Goal: Information Seeking & Learning: Learn about a topic

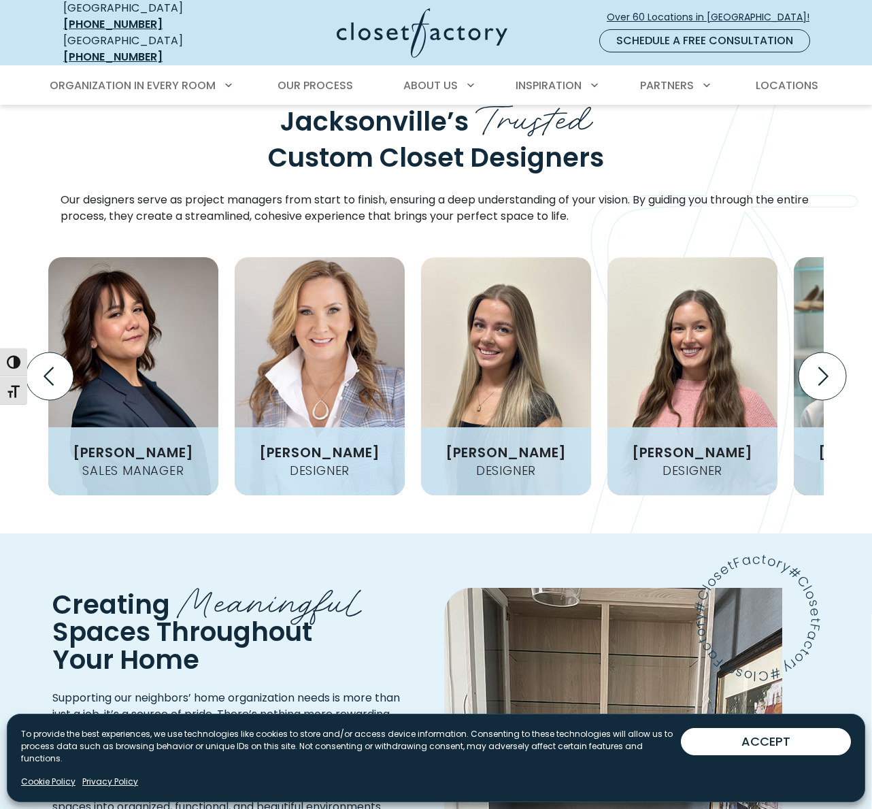
scroll to position [1638, 0]
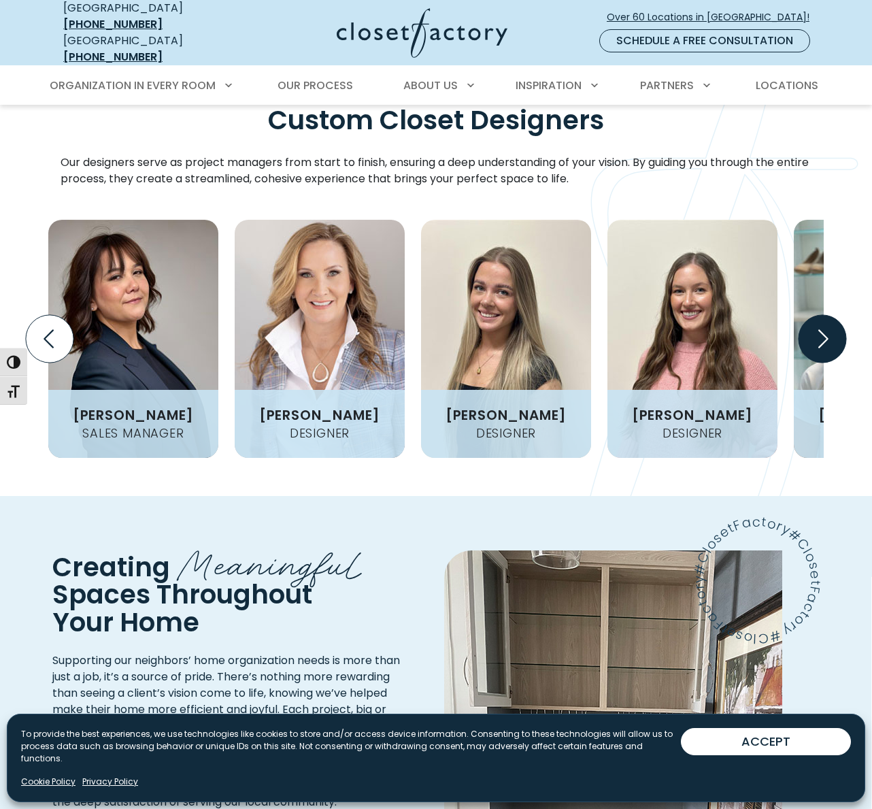
click at [829, 319] on icon "Next slide" at bounding box center [823, 339] width 48 height 48
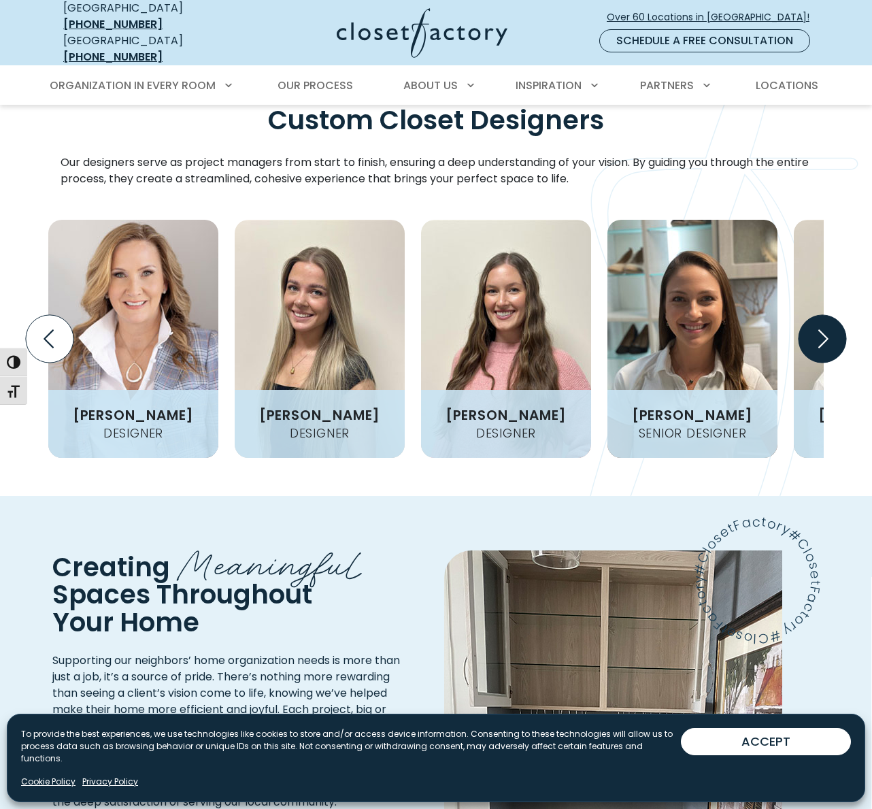
click at [829, 319] on icon "Next slide" at bounding box center [823, 339] width 48 height 48
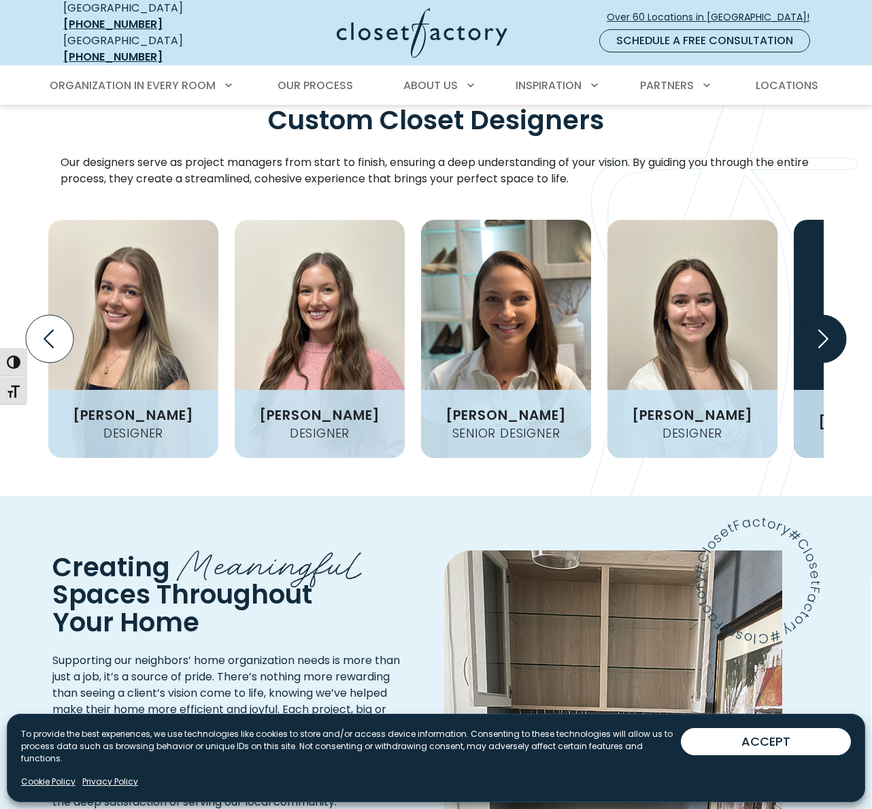
click at [829, 319] on icon "Next slide" at bounding box center [823, 339] width 48 height 48
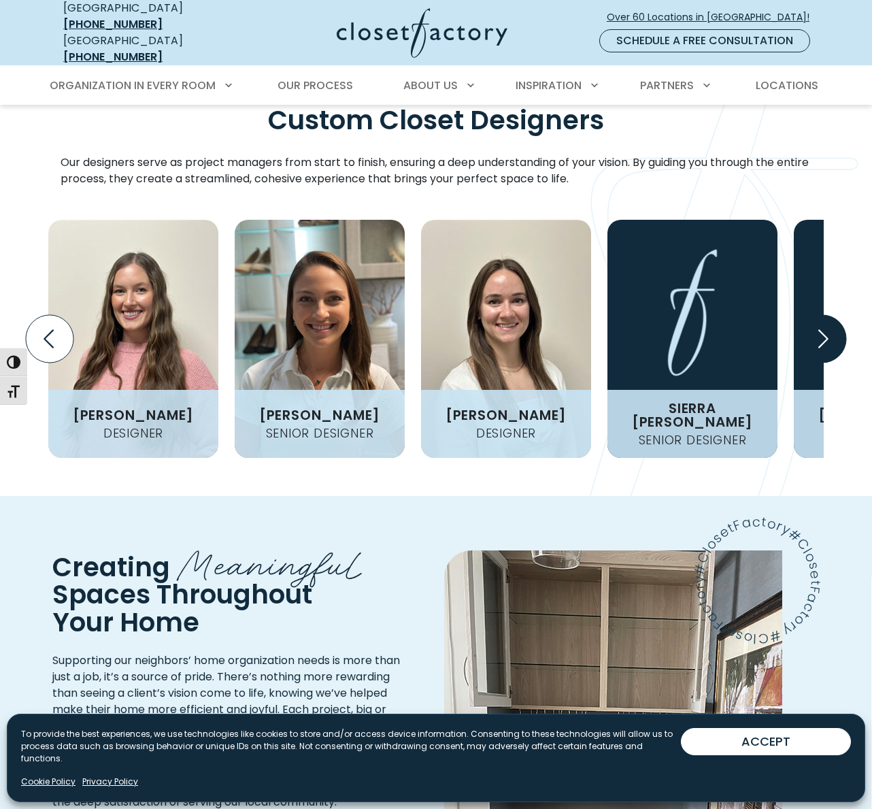
click at [829, 319] on icon "Next slide" at bounding box center [823, 339] width 48 height 48
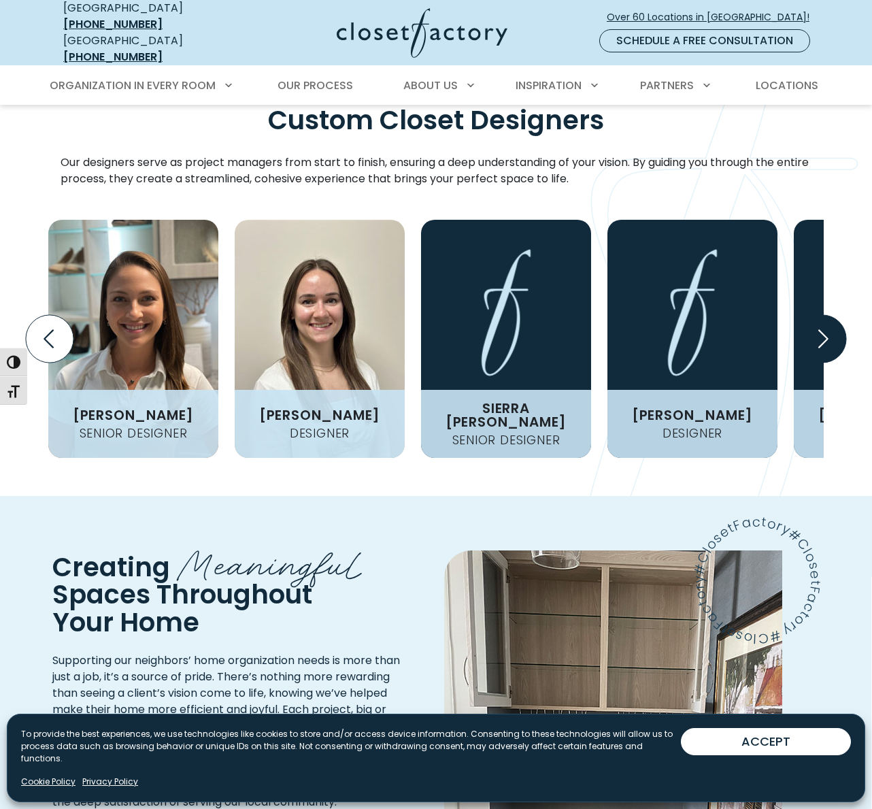
click at [829, 319] on icon "Next slide" at bounding box center [823, 339] width 48 height 48
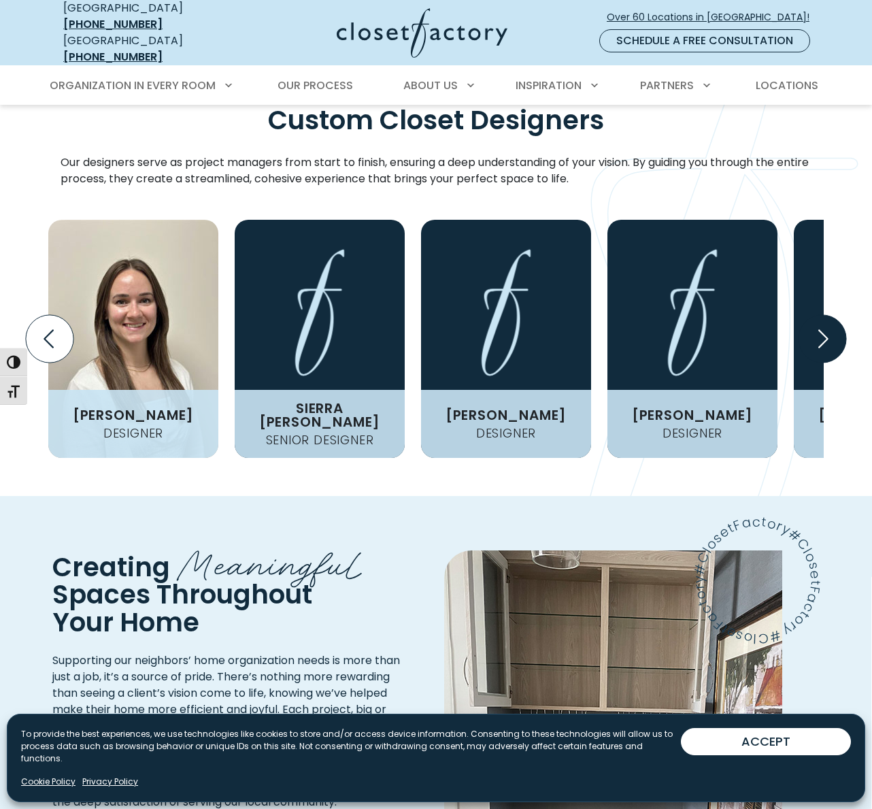
click at [829, 319] on icon "Next slide" at bounding box center [823, 339] width 48 height 48
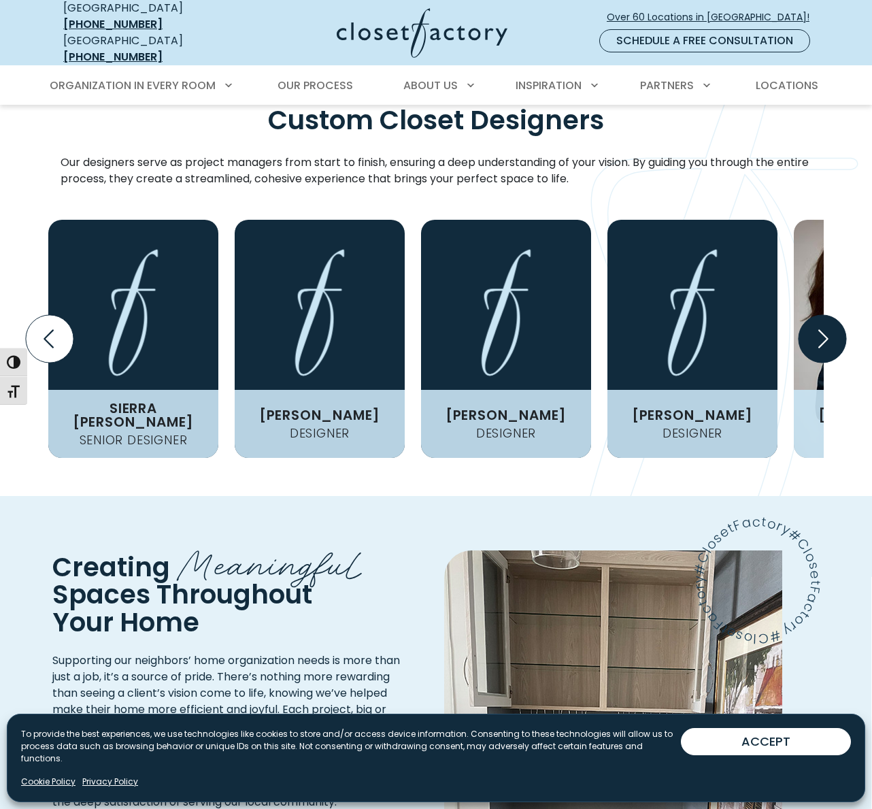
click at [829, 319] on icon "Next slide" at bounding box center [823, 339] width 48 height 48
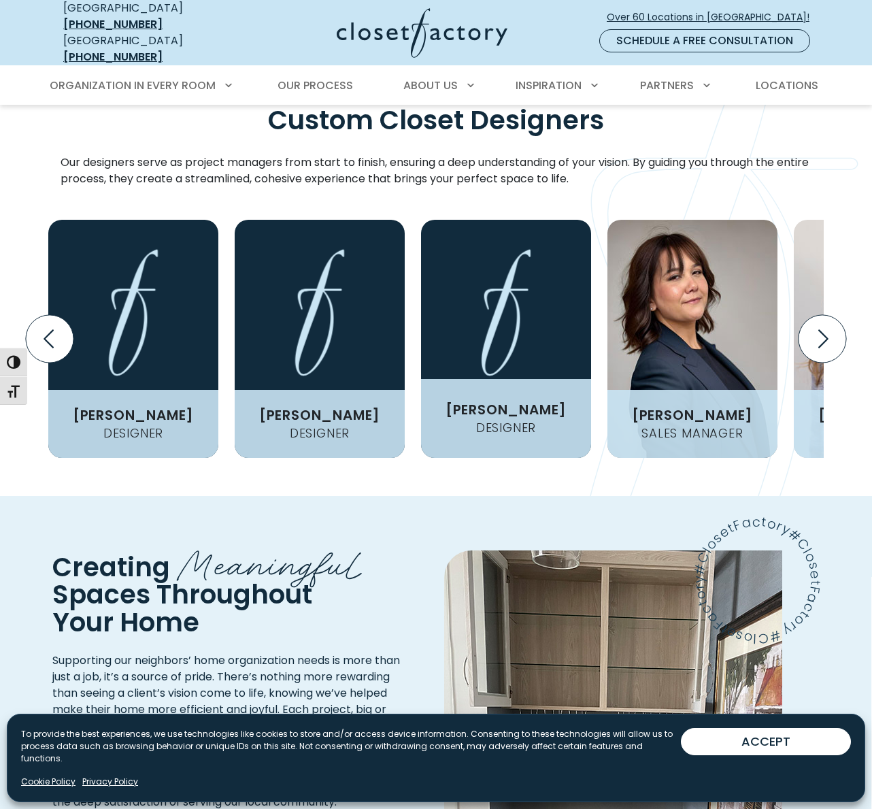
click at [507, 422] on h4 "Designer" at bounding box center [506, 428] width 71 height 12
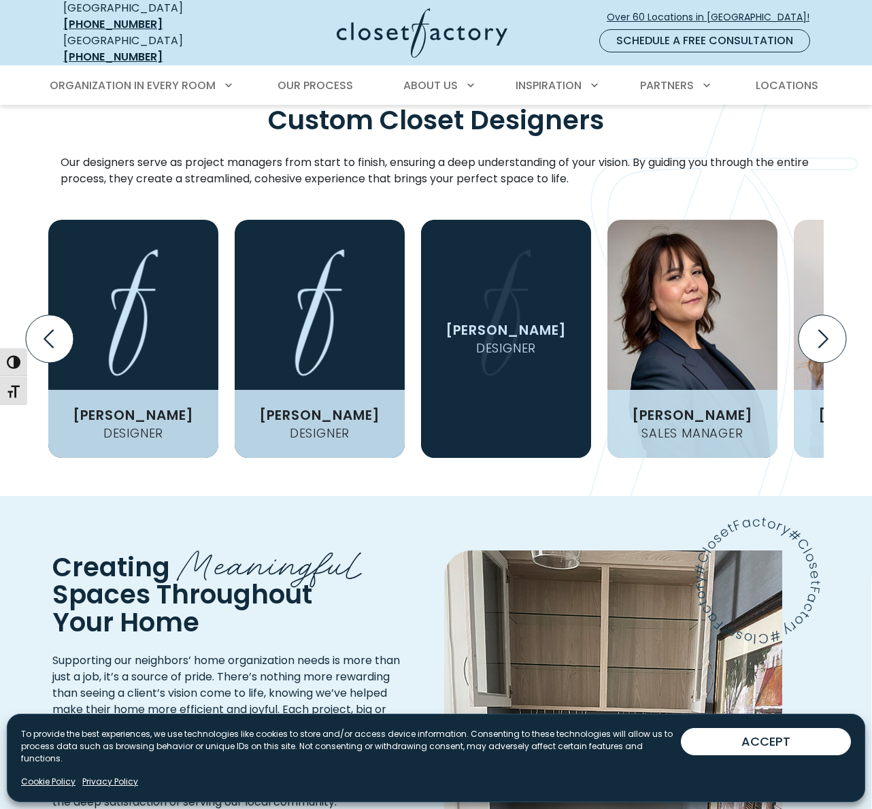
click at [526, 323] on h3 "Heidi Chretien" at bounding box center [506, 330] width 132 height 14
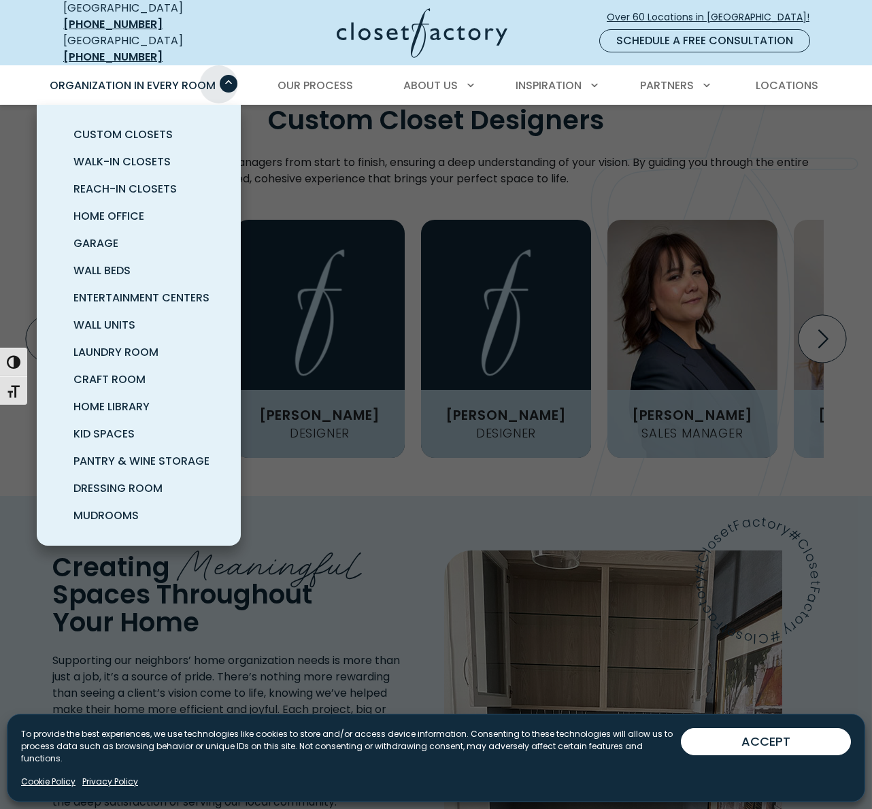
click at [222, 75] on span "Primary Menu" at bounding box center [229, 84] width 18 height 18
click at [112, 263] on span "Wall Beds" at bounding box center [101, 271] width 57 height 16
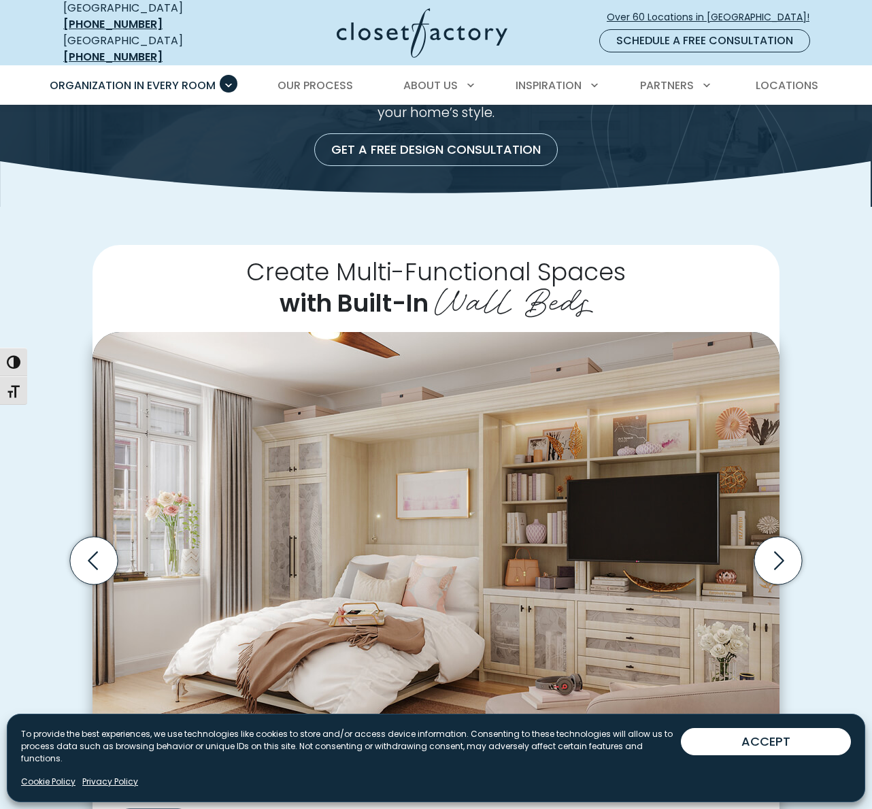
scroll to position [359, 0]
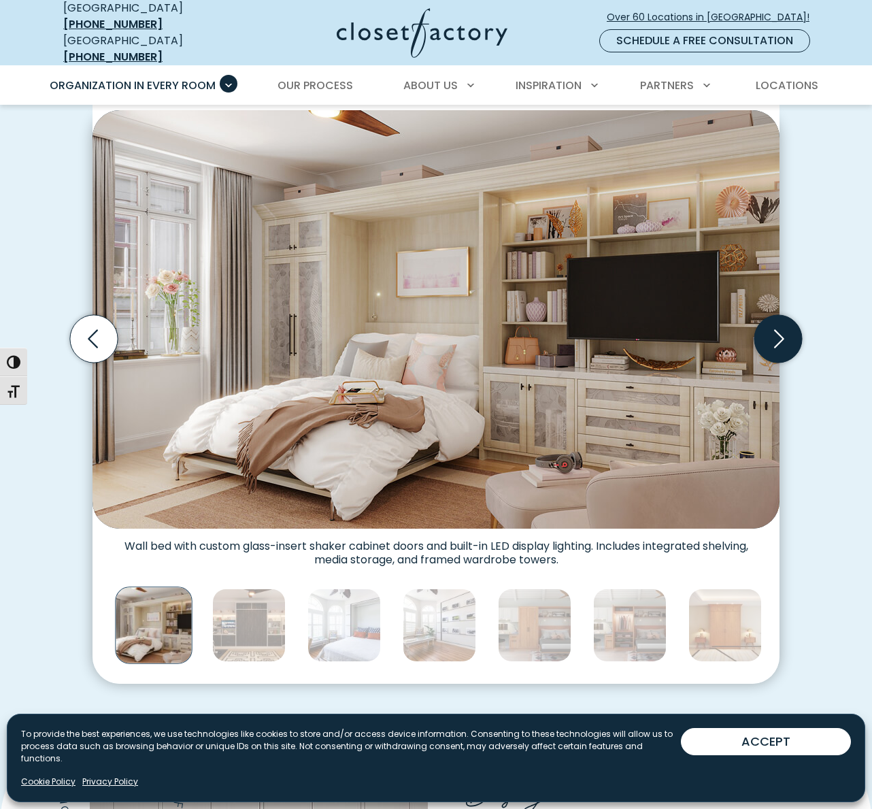
click at [783, 333] on icon "Next slide" at bounding box center [779, 339] width 48 height 48
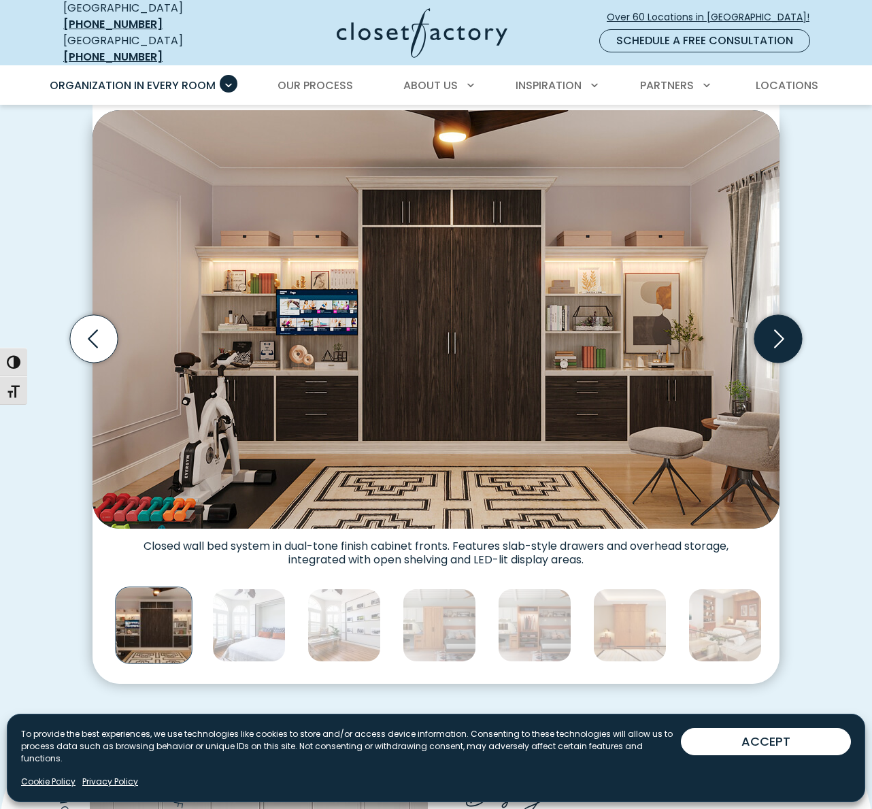
click at [781, 332] on icon "Next slide" at bounding box center [779, 339] width 48 height 48
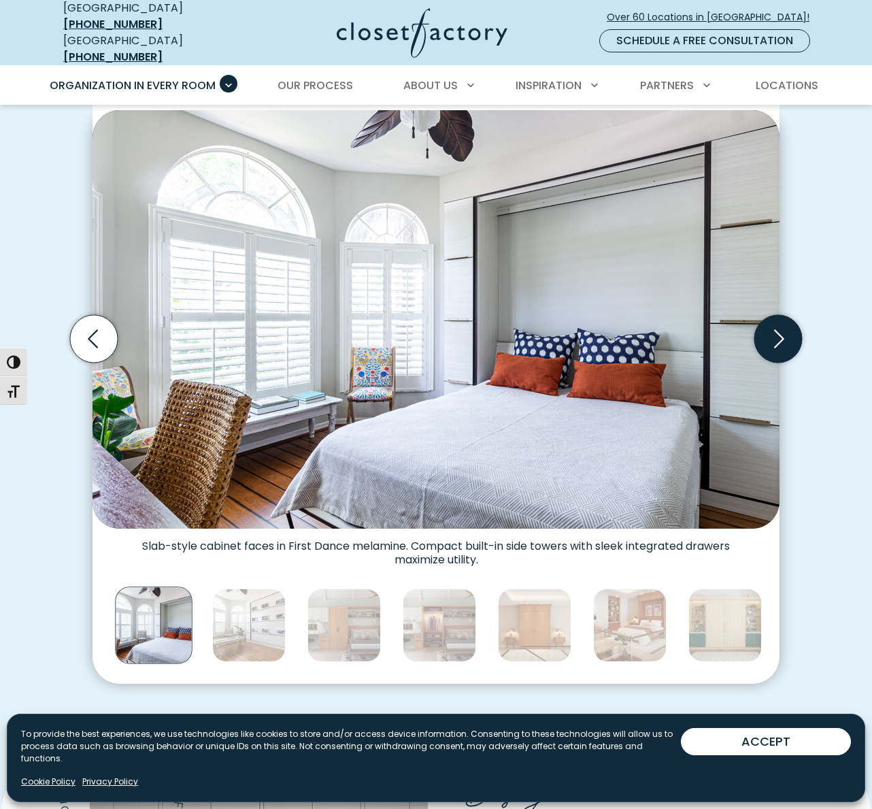
click at [781, 332] on icon "Next slide" at bounding box center [779, 338] width 10 height 18
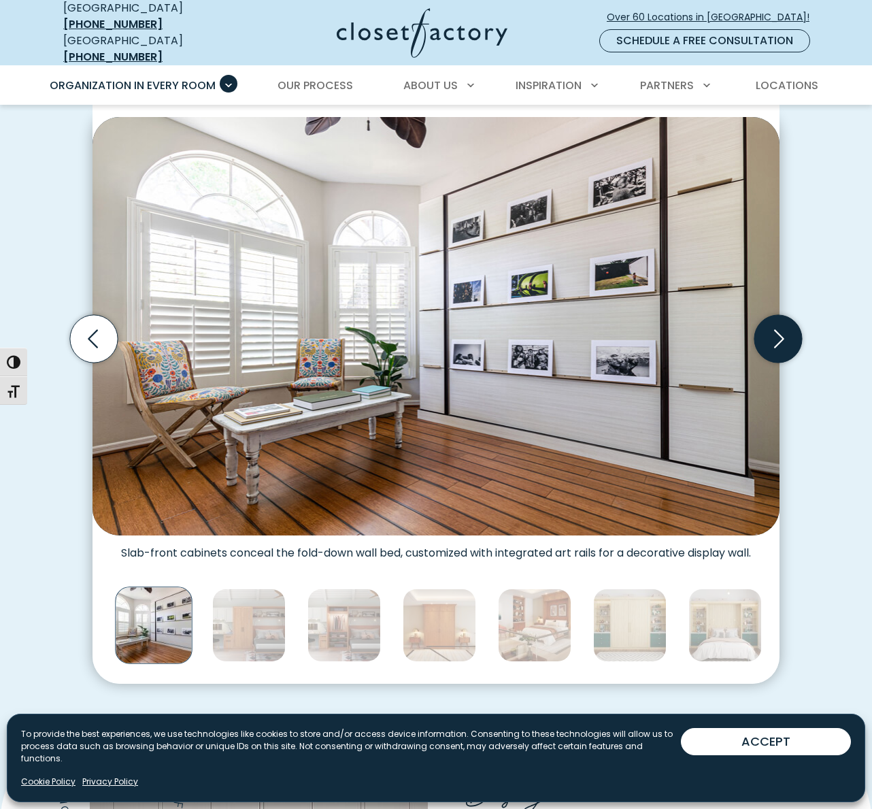
click at [781, 332] on icon "Next slide" at bounding box center [779, 338] width 10 height 18
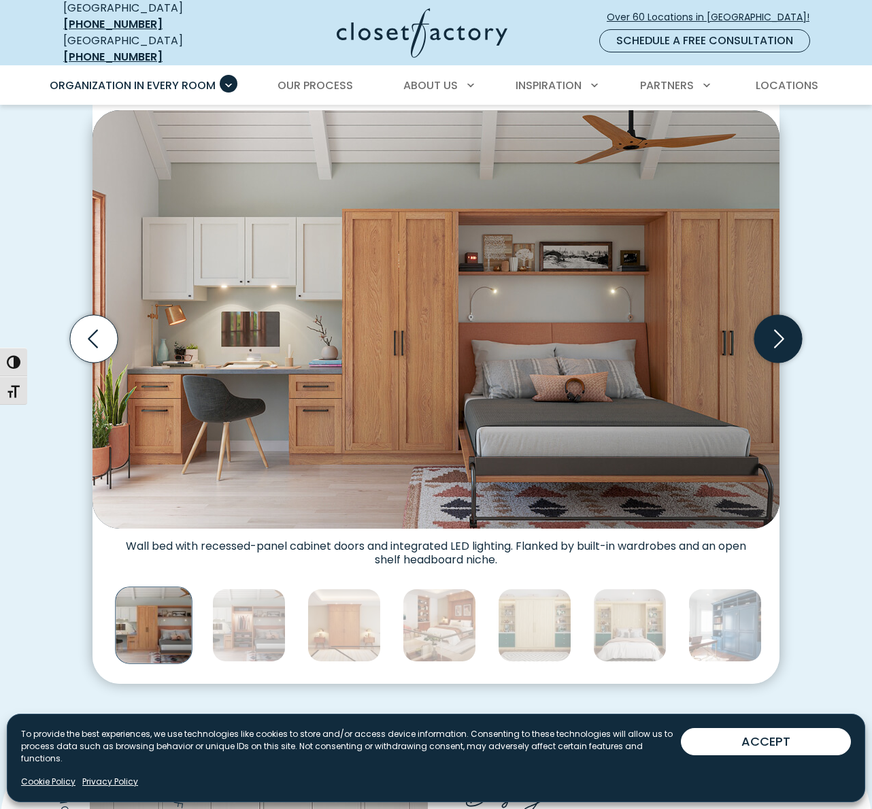
click at [781, 332] on icon "Next slide" at bounding box center [779, 338] width 10 height 18
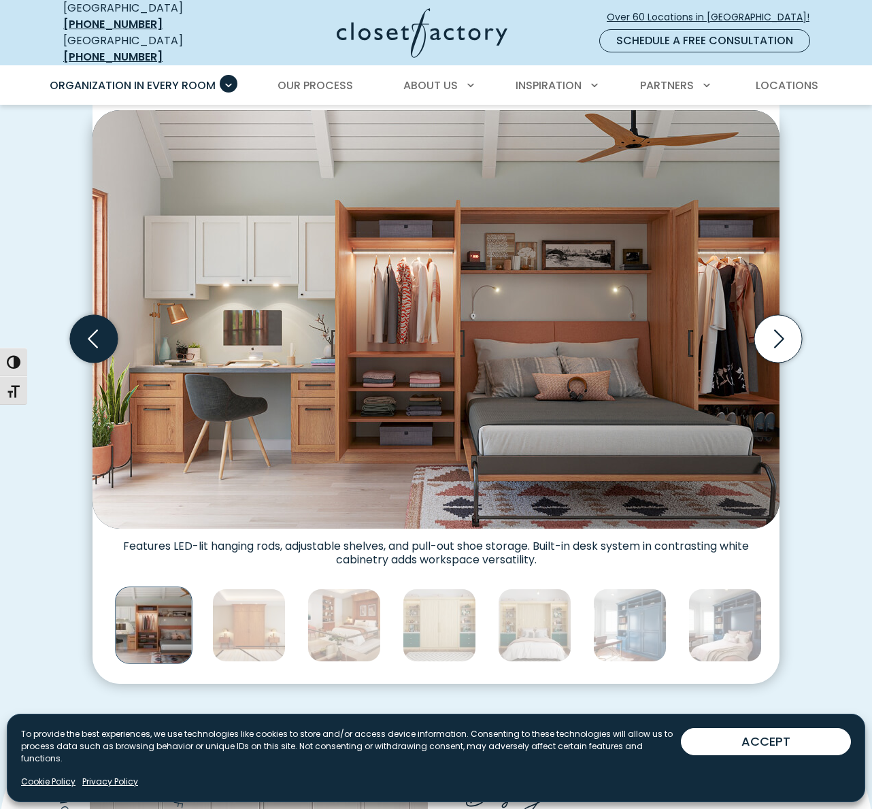
click at [73, 318] on icon "Previous slide" at bounding box center [94, 339] width 48 height 48
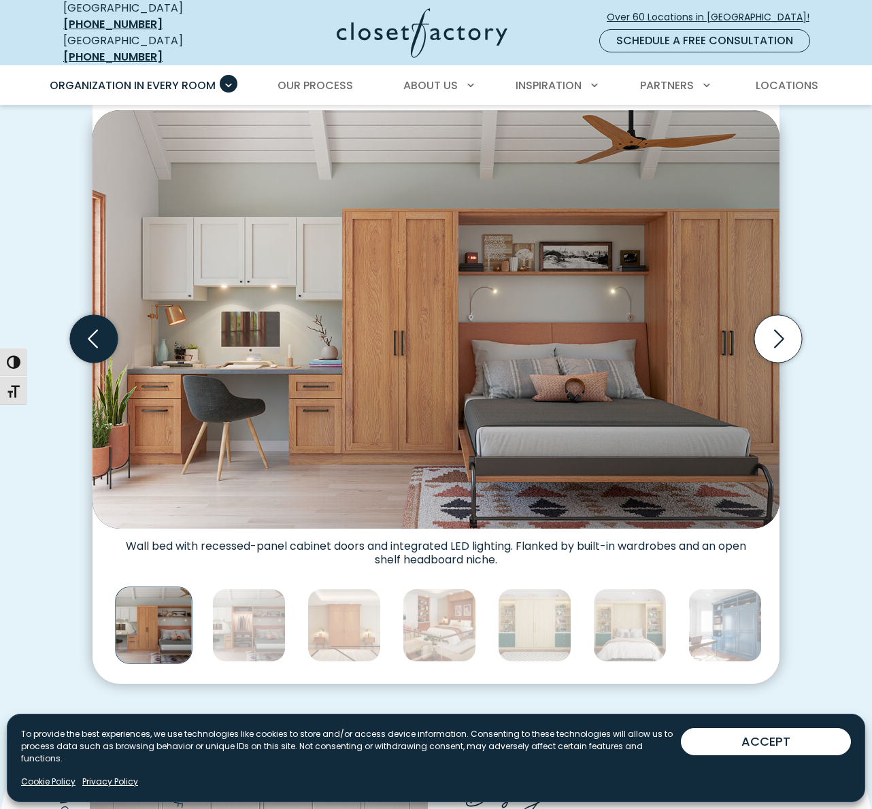
click at [73, 318] on icon "Previous slide" at bounding box center [94, 339] width 48 height 48
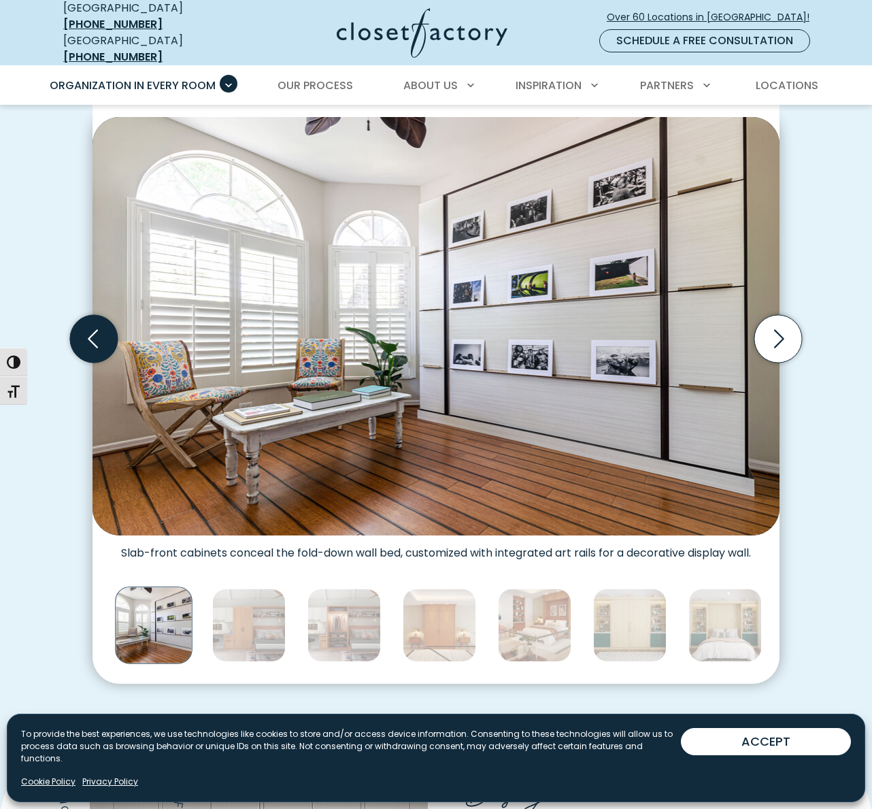
click at [73, 318] on icon "Previous slide" at bounding box center [94, 339] width 48 height 48
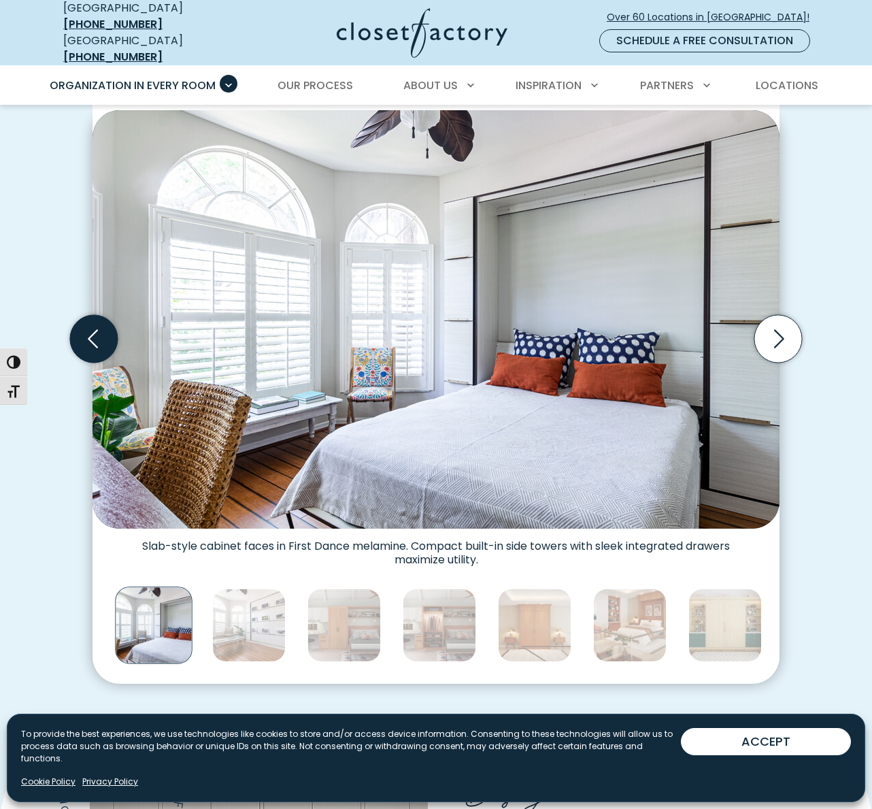
click at [73, 318] on icon "Previous slide" at bounding box center [94, 339] width 48 height 48
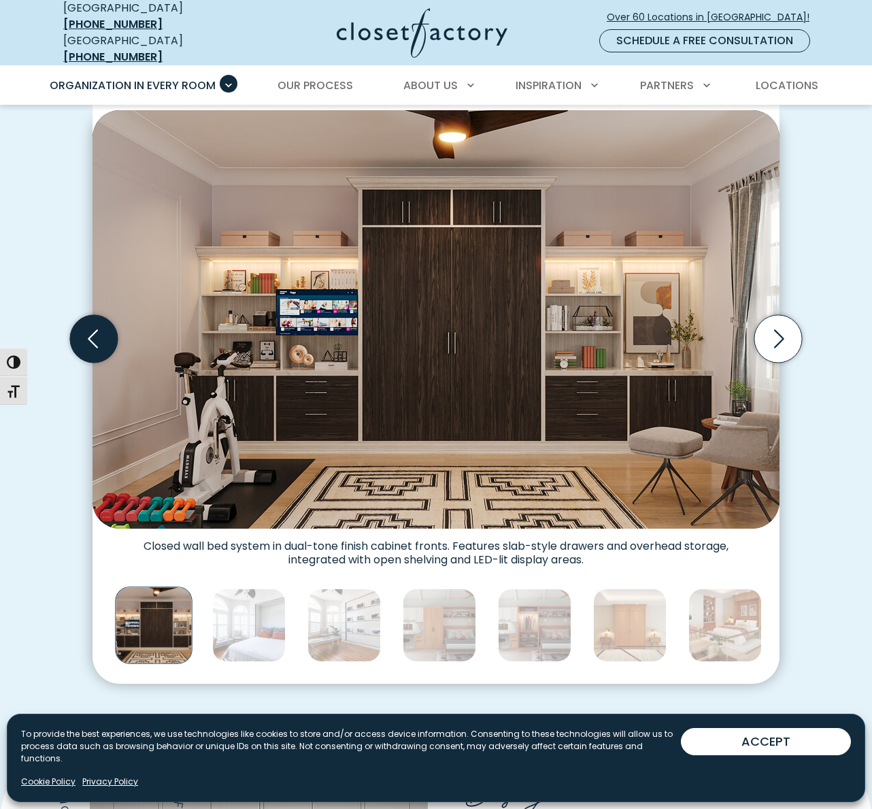
click at [73, 318] on icon "Previous slide" at bounding box center [94, 339] width 48 height 48
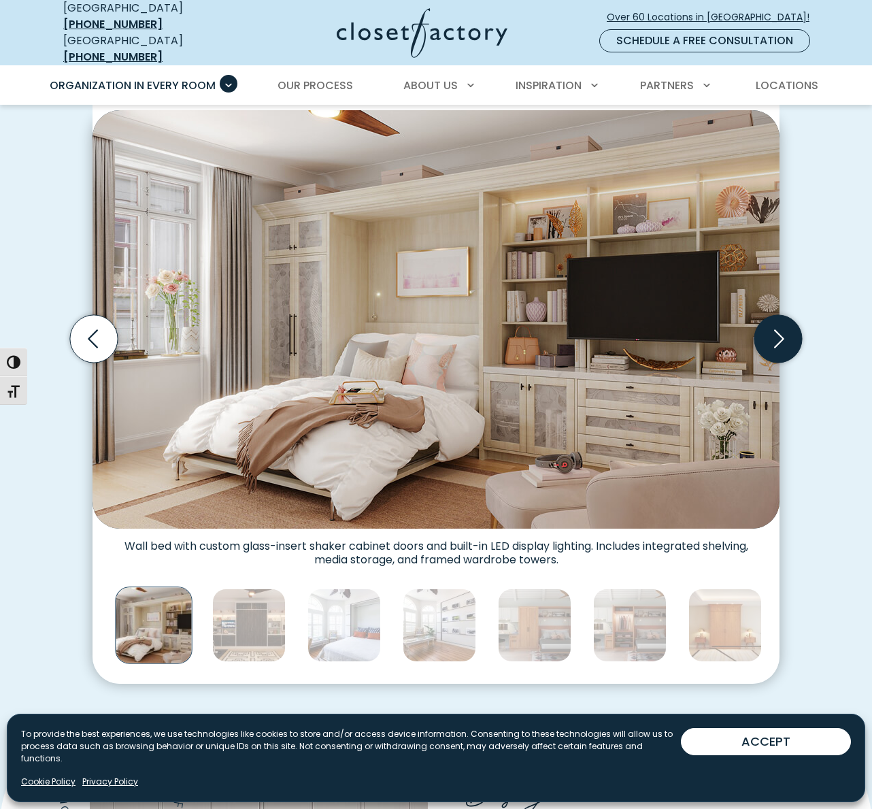
click at [780, 330] on icon "Next slide" at bounding box center [779, 339] width 48 height 48
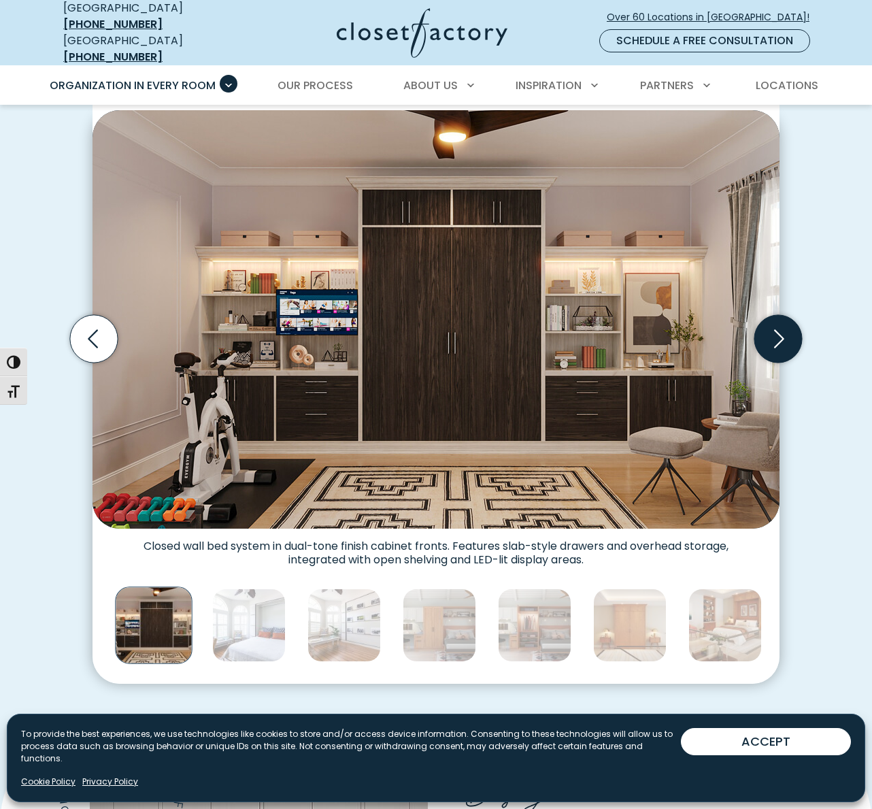
click at [780, 330] on icon "Next slide" at bounding box center [779, 339] width 48 height 48
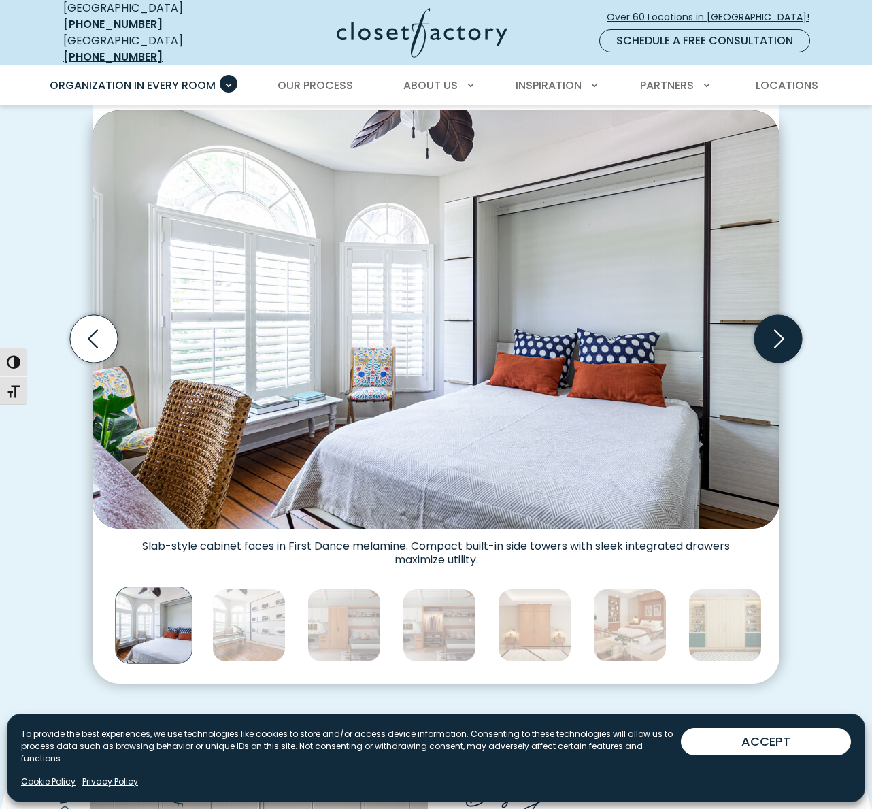
click at [783, 329] on icon "Next slide" at bounding box center [779, 338] width 10 height 18
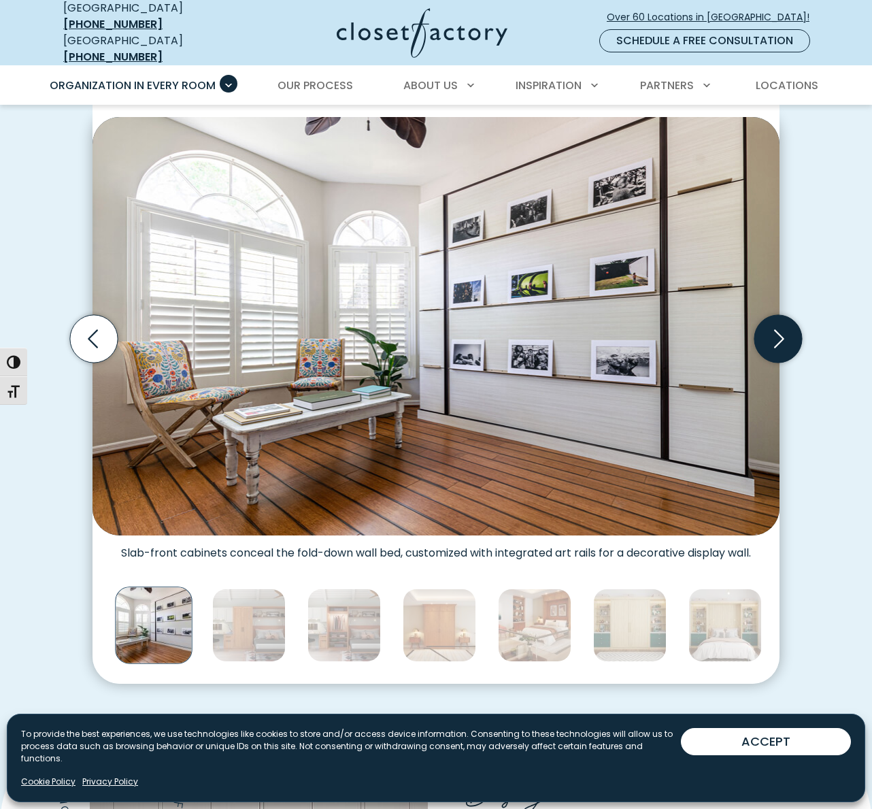
click at [783, 329] on icon "Next slide" at bounding box center [779, 338] width 10 height 18
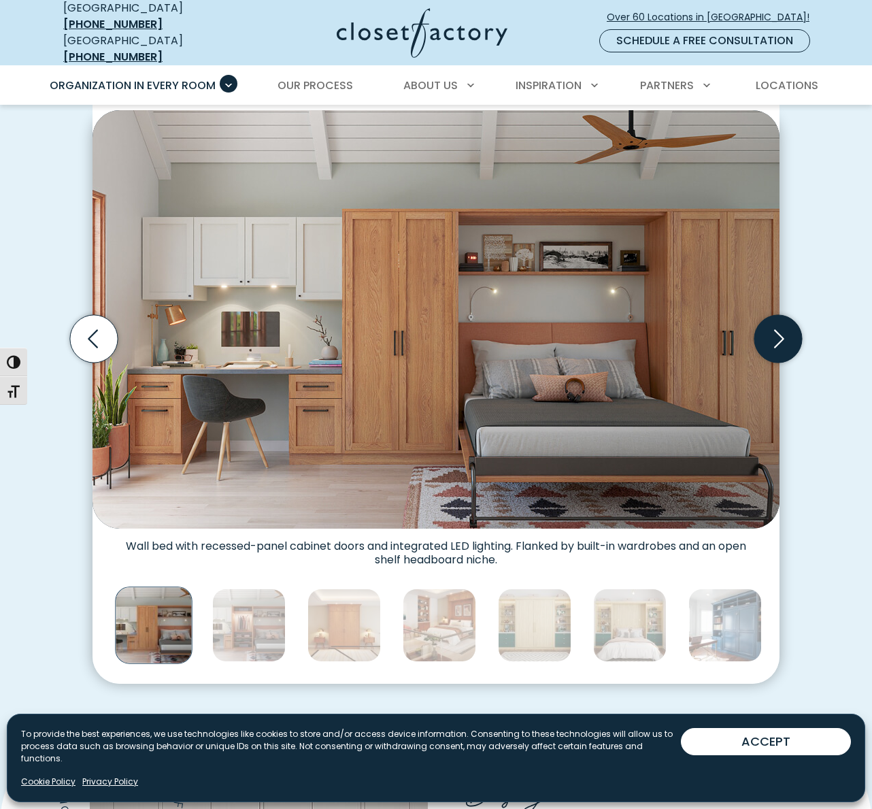
click at [784, 321] on icon "Next slide" at bounding box center [779, 339] width 48 height 48
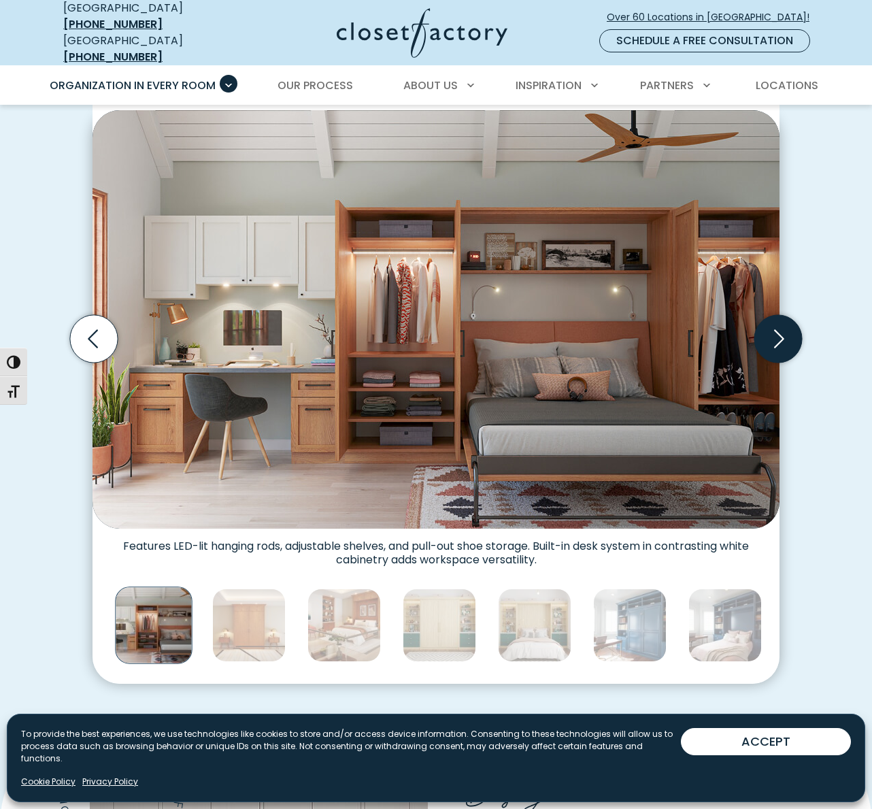
click at [786, 319] on icon "Next slide" at bounding box center [779, 339] width 48 height 48
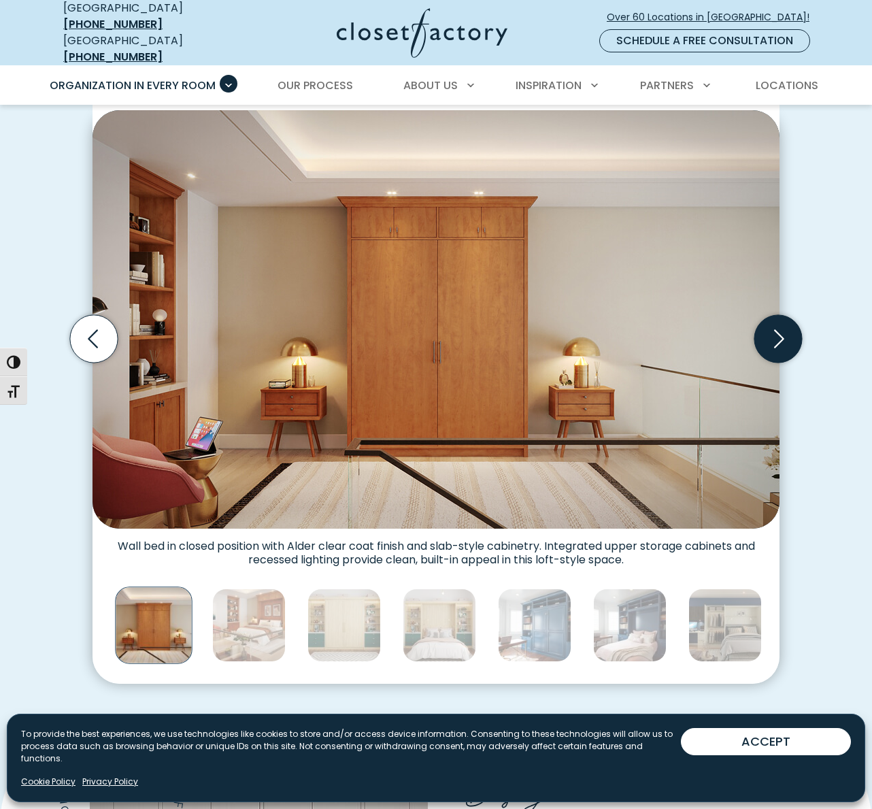
click at [786, 316] on icon "Next slide" at bounding box center [779, 339] width 48 height 48
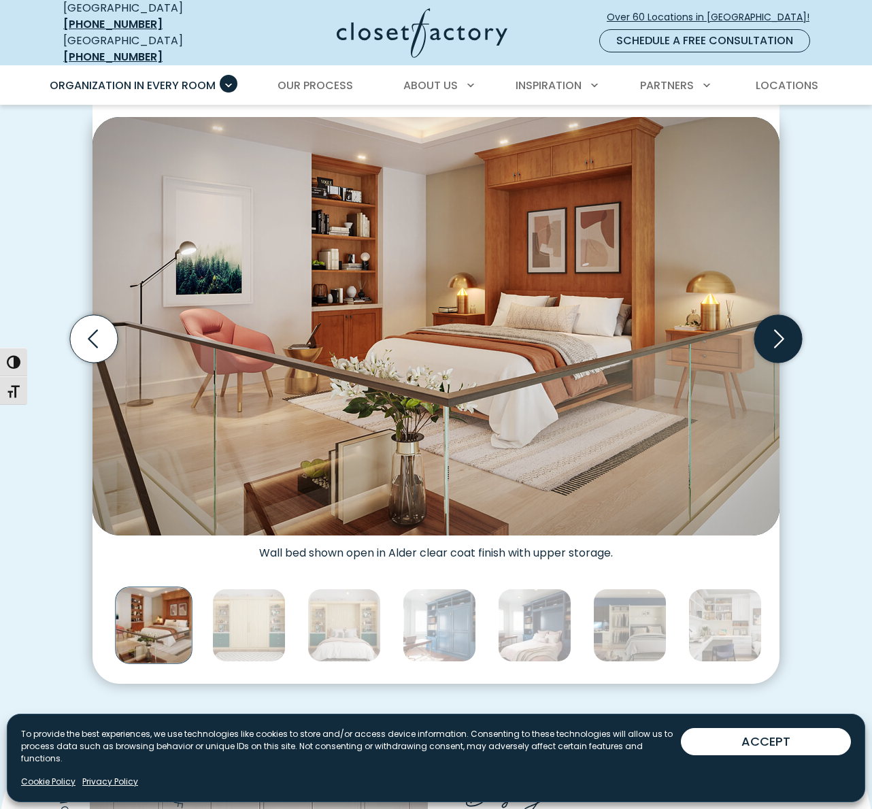
click at [786, 316] on icon "Next slide" at bounding box center [779, 339] width 48 height 48
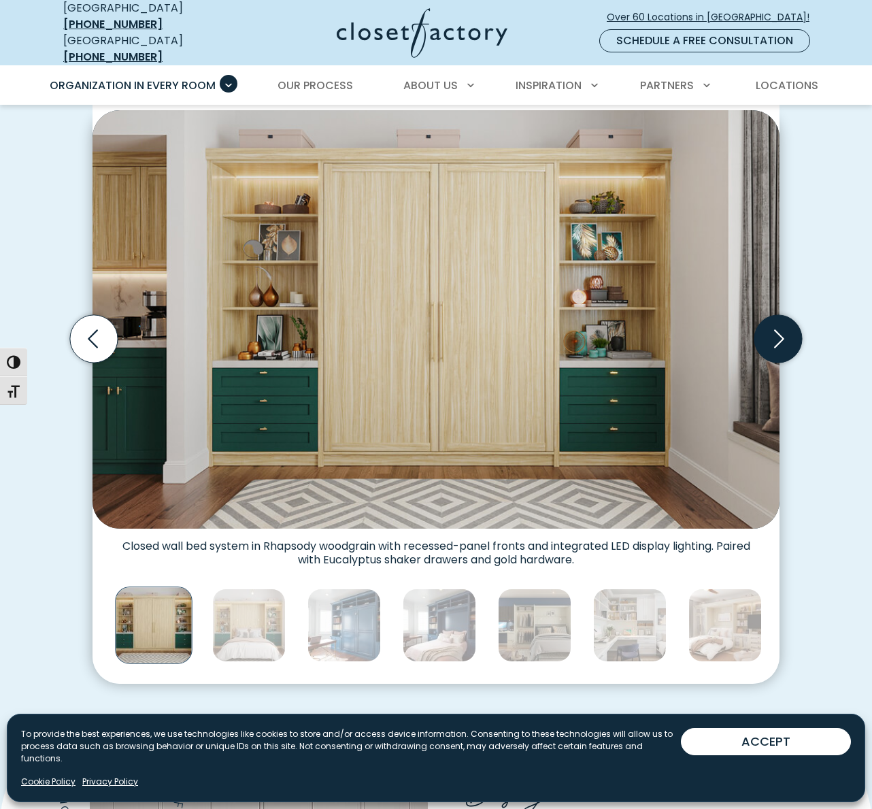
click at [786, 318] on icon "Next slide" at bounding box center [779, 339] width 48 height 48
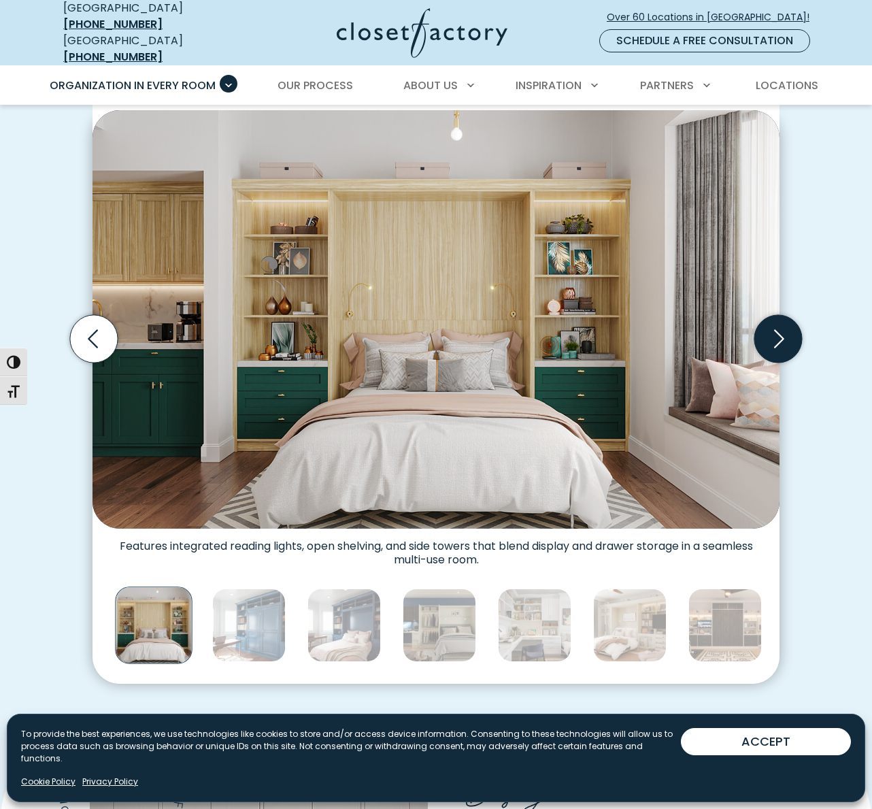
click at [786, 318] on icon "Next slide" at bounding box center [779, 339] width 48 height 48
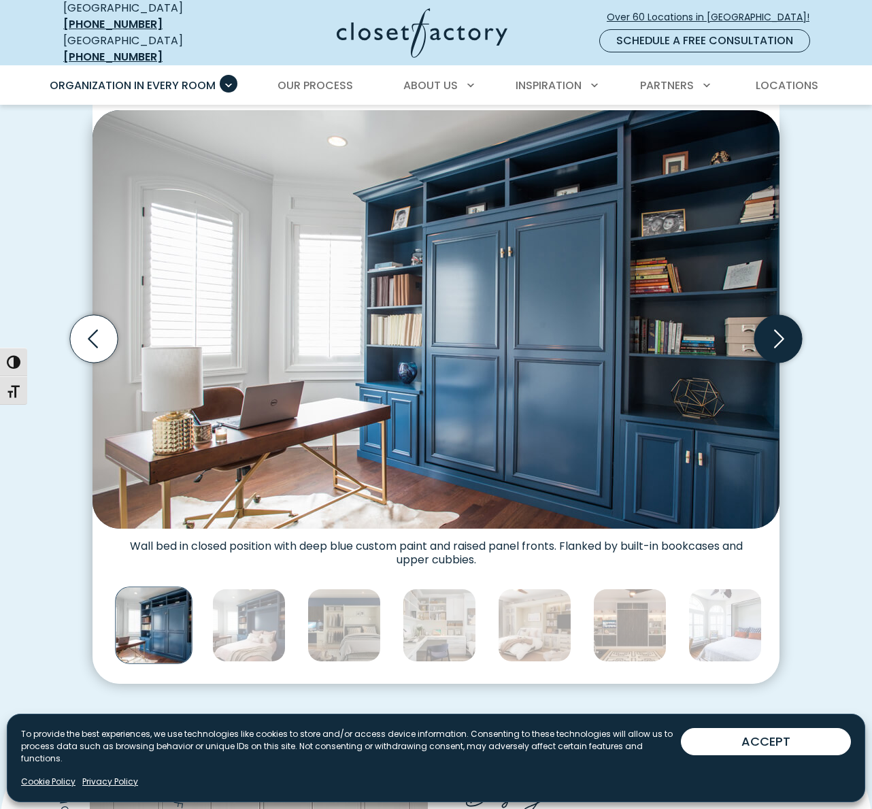
click at [786, 318] on icon "Next slide" at bounding box center [779, 339] width 48 height 48
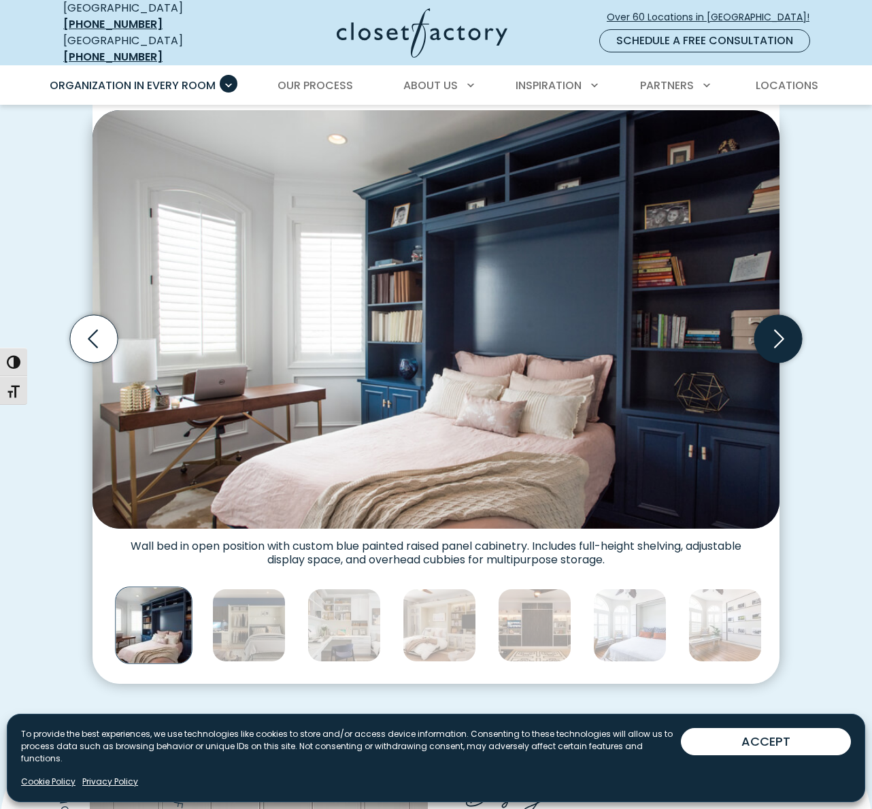
click at [786, 318] on icon "Next slide" at bounding box center [779, 339] width 48 height 48
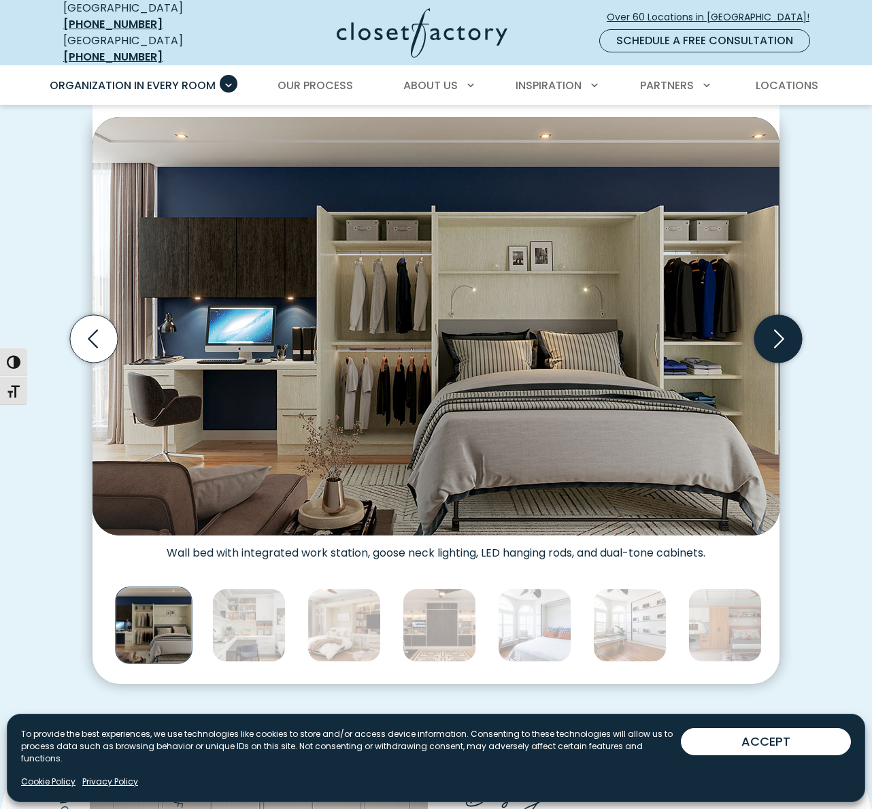
click at [786, 318] on icon "Next slide" at bounding box center [779, 339] width 48 height 48
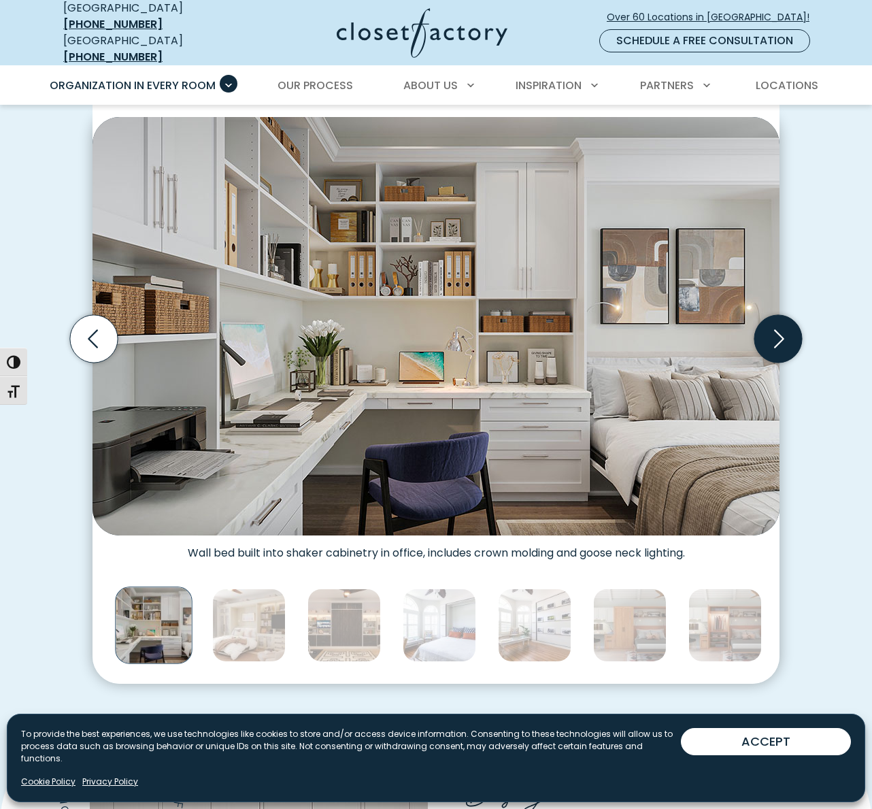
click at [787, 317] on icon "Next slide" at bounding box center [779, 339] width 48 height 48
